Goal: Task Accomplishment & Management: Manage account settings

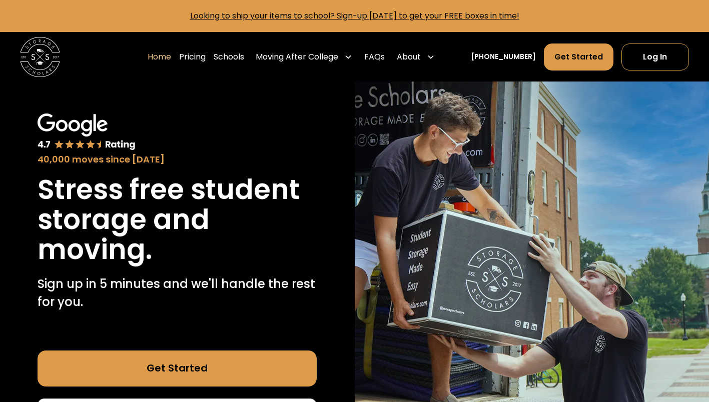
click at [665, 56] on link "Log In" at bounding box center [655, 57] width 68 height 27
click at [653, 61] on link "Log In" at bounding box center [655, 57] width 68 height 27
